Goal: Use online tool/utility: Utilize a website feature to perform a specific function

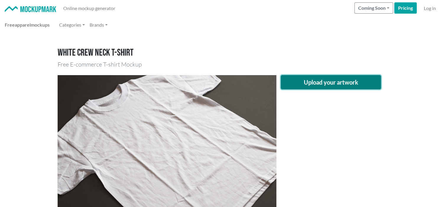
click at [311, 81] on button "Upload your artwork" at bounding box center [331, 82] width 101 height 14
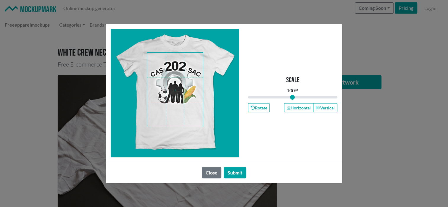
click at [181, 84] on span at bounding box center [175, 90] width 56 height 74
click at [303, 98] on input "range" at bounding box center [292, 97] width 89 height 7
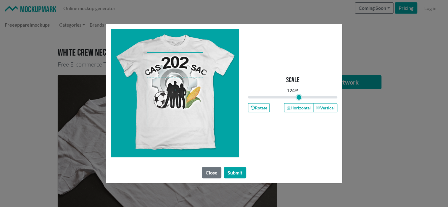
click at [299, 99] on input "range" at bounding box center [292, 97] width 89 height 7
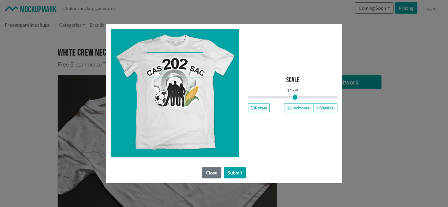
click at [295, 99] on input "range" at bounding box center [292, 97] width 89 height 7
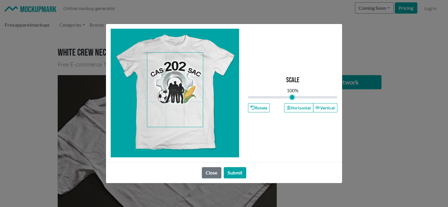
drag, startPoint x: 295, startPoint y: 99, endPoint x: 292, endPoint y: 98, distance: 3.0
click at [292, 98] on input "range" at bounding box center [292, 97] width 89 height 7
type input "1"
click at [292, 99] on input "range" at bounding box center [292, 97] width 89 height 7
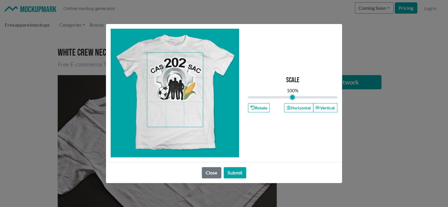
click at [181, 87] on span at bounding box center [175, 90] width 56 height 74
click at [237, 173] on button "Submit" at bounding box center [235, 172] width 22 height 11
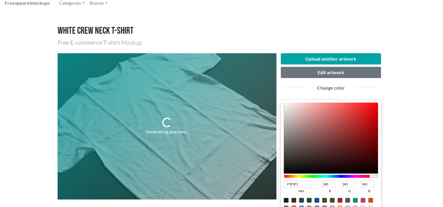
scroll to position [17, 0]
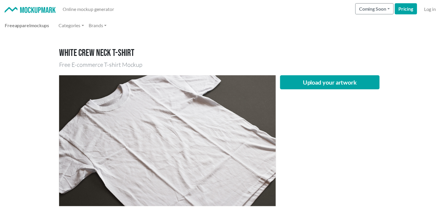
scroll to position [17, 0]
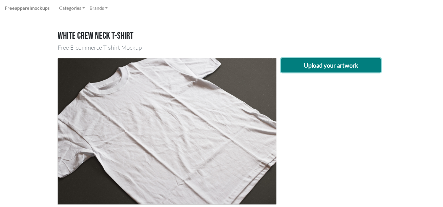
click at [306, 64] on button "Upload your artwork" at bounding box center [331, 65] width 101 height 14
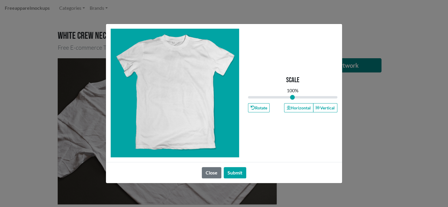
type input "1"
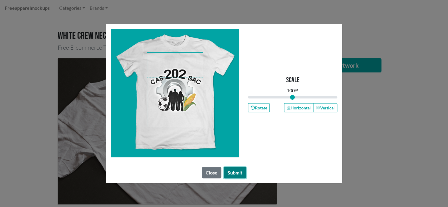
click at [236, 172] on button "Submit" at bounding box center [235, 172] width 22 height 11
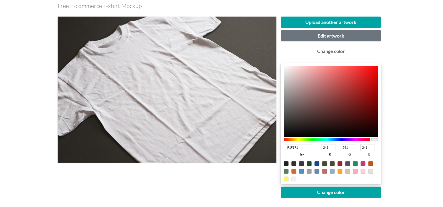
scroll to position [0, 0]
